Goal: Obtain resource: Obtain resource

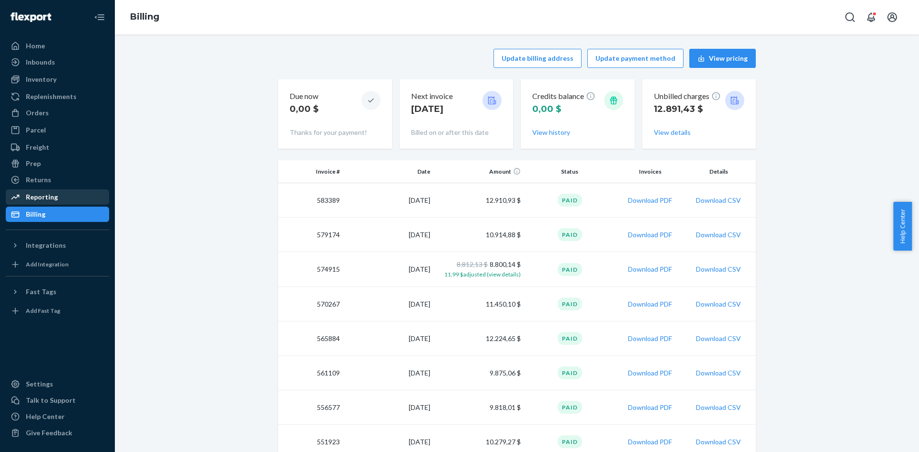
click at [67, 199] on div "Reporting" at bounding box center [57, 197] width 101 height 13
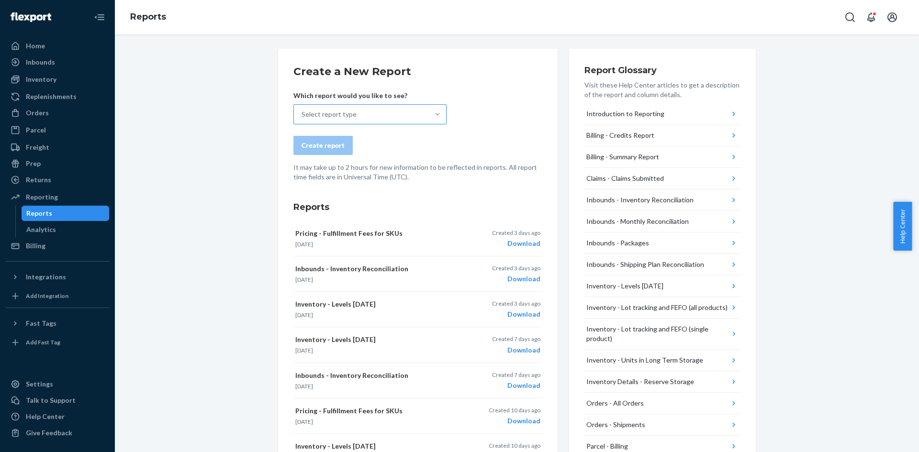
click at [429, 112] on div at bounding box center [437, 115] width 17 height 10
click at [303, 112] on input "Select report type" at bounding box center [302, 115] width 1 height 10
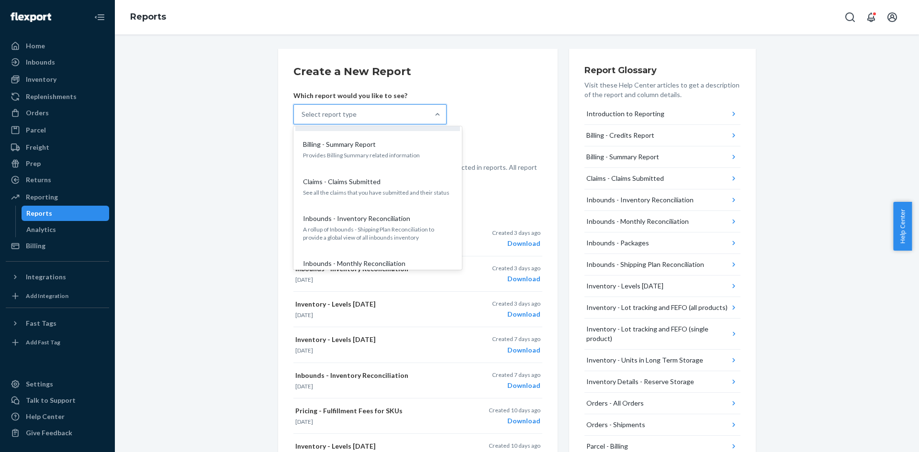
scroll to position [96, 0]
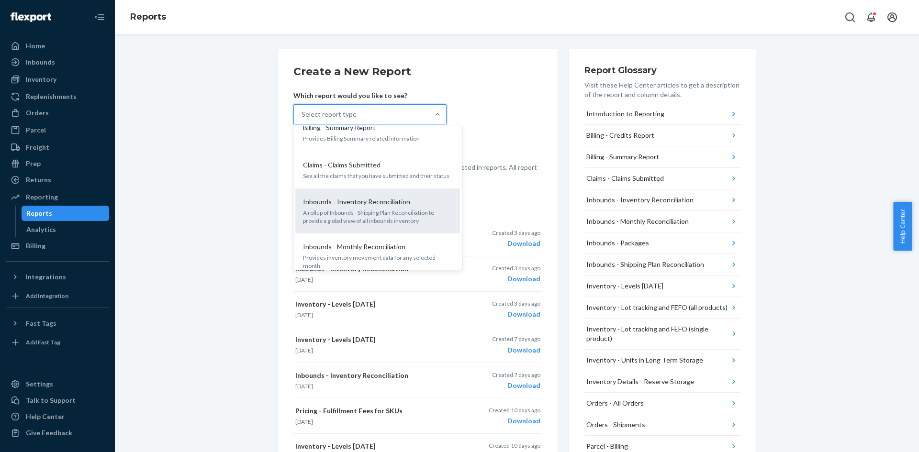
click at [394, 201] on p "Inbounds - Inventory Reconciliation" at bounding box center [356, 202] width 107 height 10
click at [303, 119] on input "option Inbounds - Inventory Reconciliation focused, 5 of 25. 25 results availab…" at bounding box center [302, 115] width 1 height 10
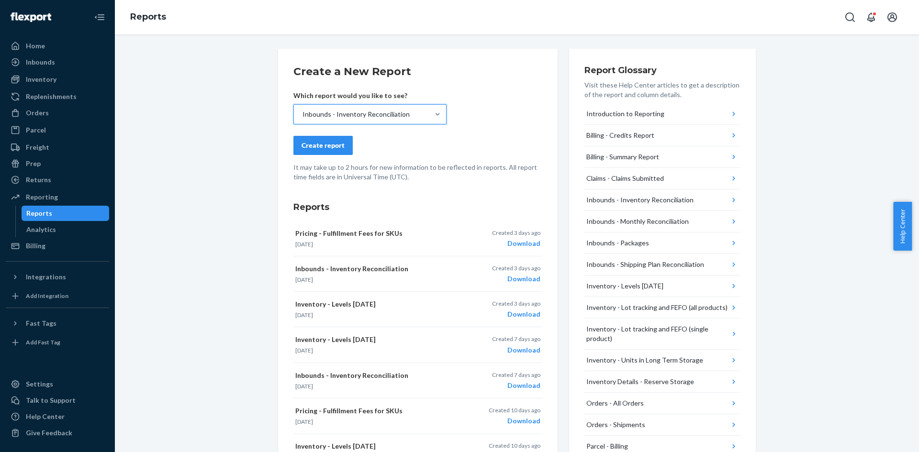
click at [337, 146] on div "Create report" at bounding box center [323, 146] width 43 height 10
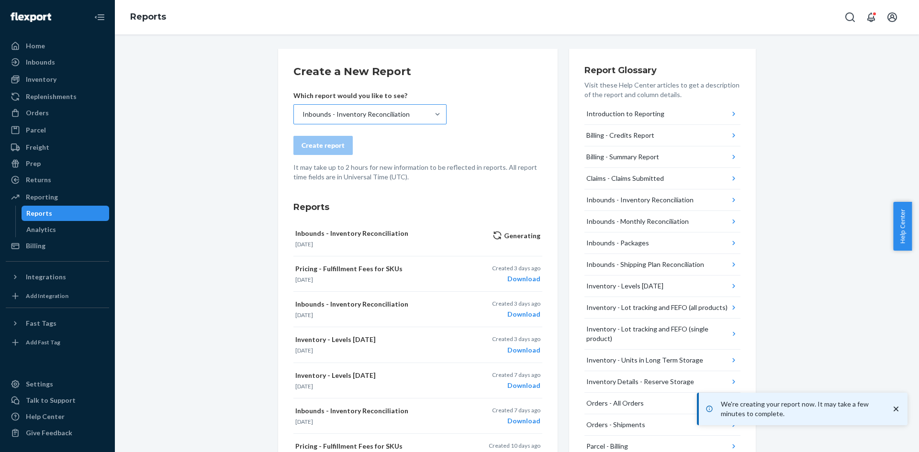
click at [410, 119] on div "Inbounds - Inventory Reconciliation" at bounding box center [361, 114] width 135 height 19
click at [303, 119] on input "Inbounds - Inventory Reconciliation" at bounding box center [302, 115] width 1 height 10
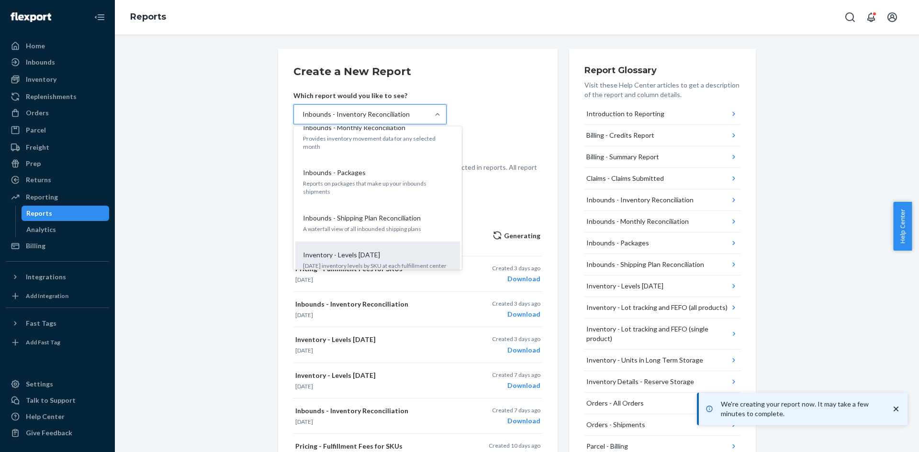
scroll to position [239, 0]
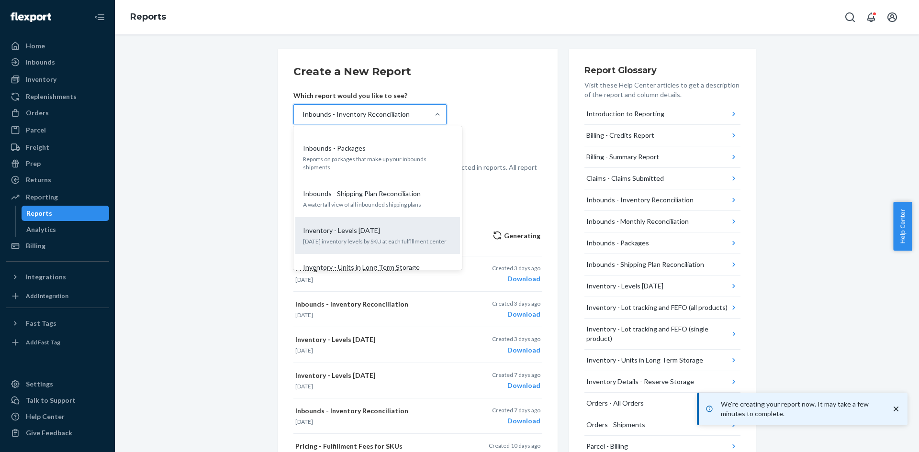
click at [371, 226] on div "Inventory - Levels [DATE]" at bounding box center [375, 231] width 153 height 10
click at [303, 119] on input "option Inbounds - Inventory Reconciliation, selected. option Inventory - Levels…" at bounding box center [302, 115] width 1 height 10
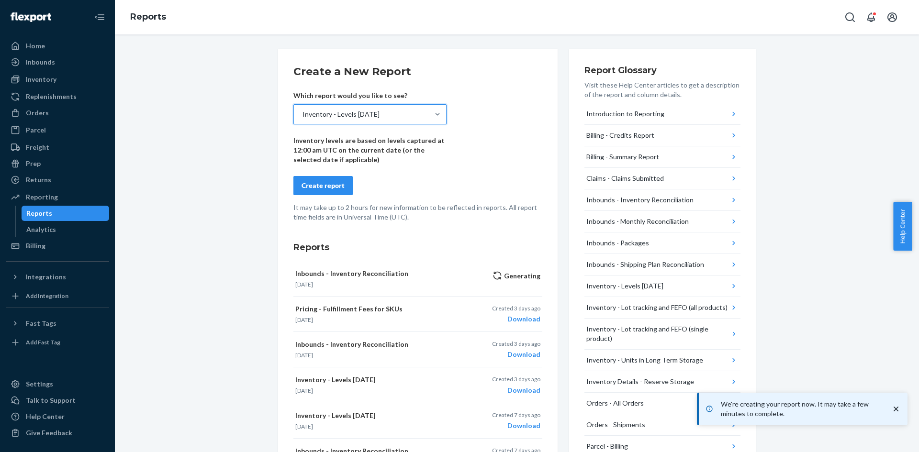
click at [337, 177] on button "Create report" at bounding box center [322, 185] width 59 height 19
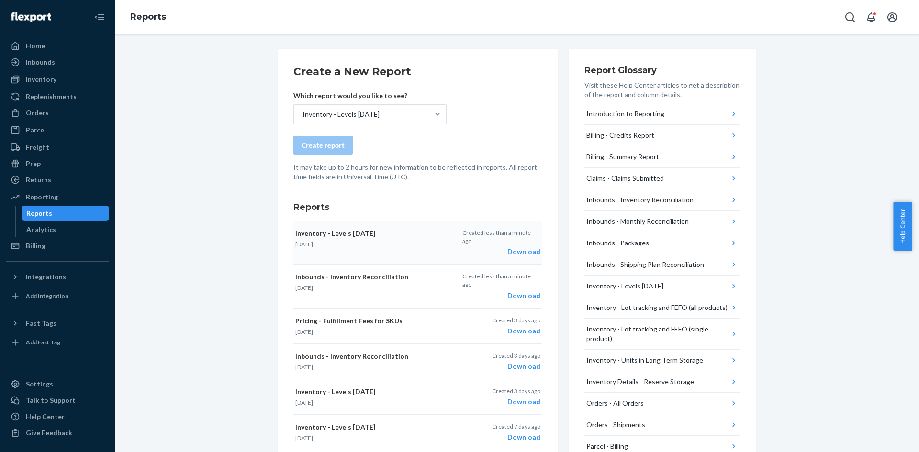
click at [522, 247] on div "Download" at bounding box center [501, 252] width 78 height 10
click at [515, 291] on div "Download" at bounding box center [501, 296] width 78 height 10
